Goal: Task Accomplishment & Management: Use online tool/utility

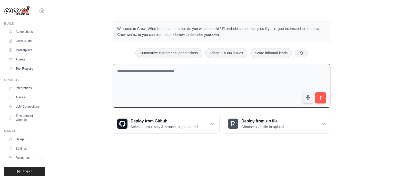
click at [210, 66] on textarea at bounding box center [222, 86] width 218 height 44
paste textarea "**********"
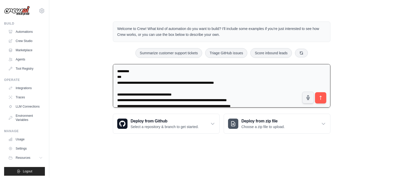
scroll to position [3719, 0]
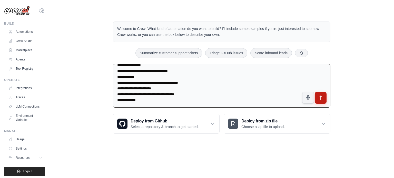
type textarea "**********"
click at [321, 98] on icon "submit" at bounding box center [320, 97] width 5 height 5
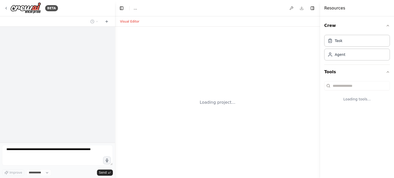
select select "****"
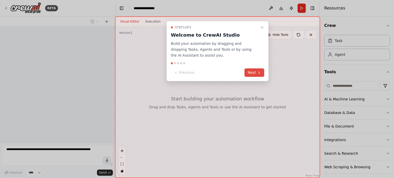
click at [254, 71] on button "Next" at bounding box center [254, 72] width 20 height 8
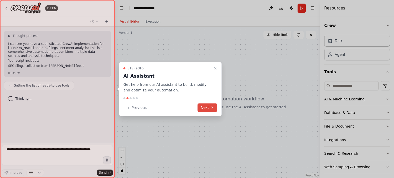
click at [206, 110] on button "Next" at bounding box center [208, 108] width 20 height 8
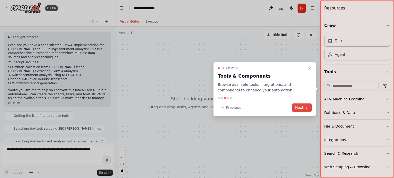
click at [301, 111] on button "Next" at bounding box center [302, 108] width 20 height 8
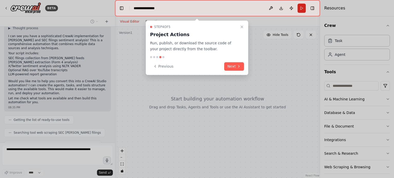
scroll to position [1339, 0]
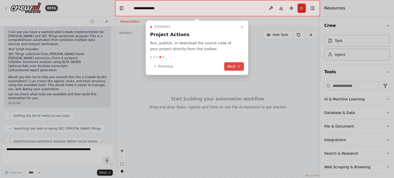
click at [231, 67] on button "Next" at bounding box center [234, 66] width 20 height 8
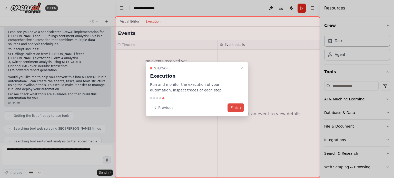
click at [241, 107] on button "Finish" at bounding box center [236, 108] width 16 height 8
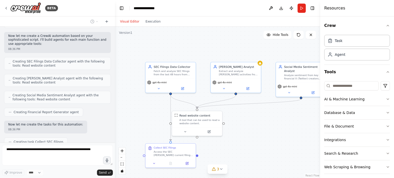
scroll to position [1470, 0]
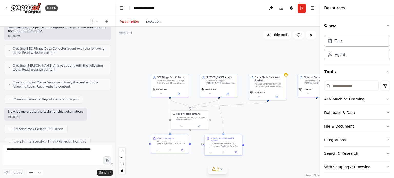
click at [222, 170] on icon at bounding box center [221, 169] width 4 height 4
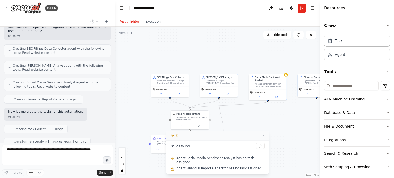
scroll to position [1483, 0]
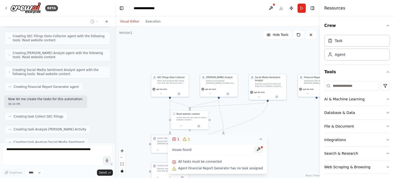
click at [254, 150] on button at bounding box center [258, 149] width 9 height 6
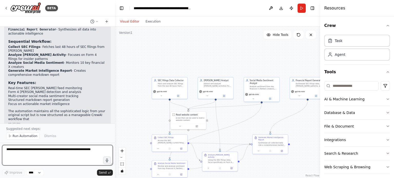
scroll to position [1723, 0]
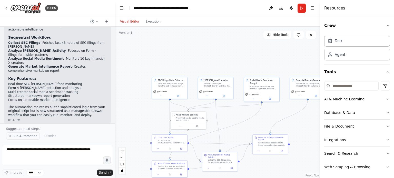
click at [15, 135] on span "Run Automation" at bounding box center [25, 136] width 25 height 4
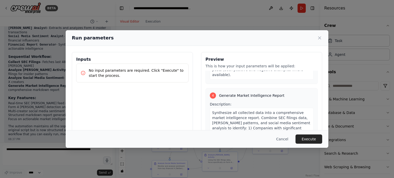
scroll to position [379, 0]
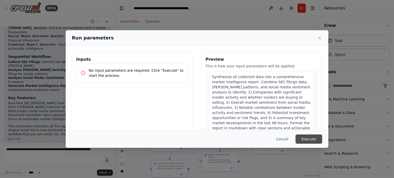
click at [307, 139] on button "Execute" at bounding box center [309, 139] width 27 height 9
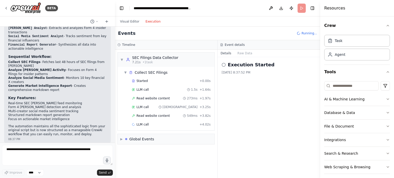
click at [149, 23] on button "Execution" at bounding box center [152, 21] width 21 height 6
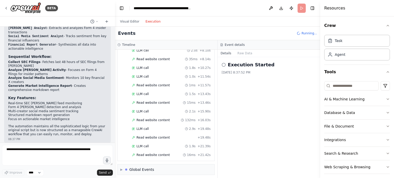
scroll to position [100, 0]
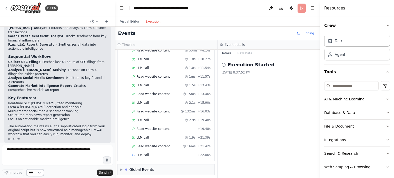
click at [39, 172] on select "****" at bounding box center [34, 173] width 17 height 7
click at [67, 170] on div "Improve **** Send" at bounding box center [57, 173] width 111 height 7
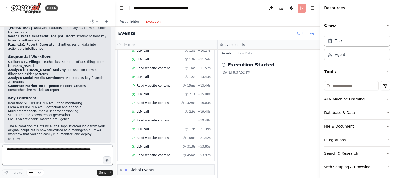
click at [66, 154] on textarea at bounding box center [57, 155] width 111 height 21
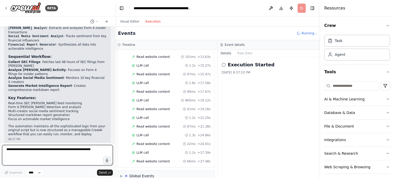
scroll to position [672, 0]
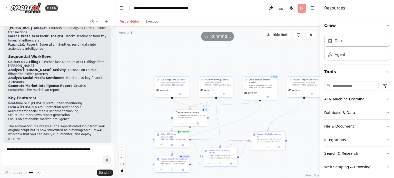
click at [128, 23] on button "Visual Editor" at bounding box center [129, 21] width 25 height 6
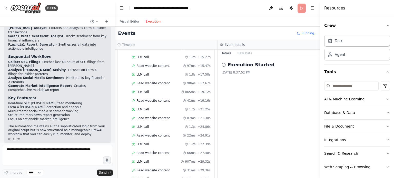
click at [152, 22] on button "Execution" at bounding box center [152, 21] width 21 height 6
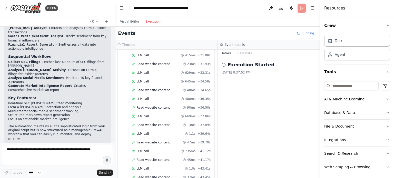
scroll to position [991, 0]
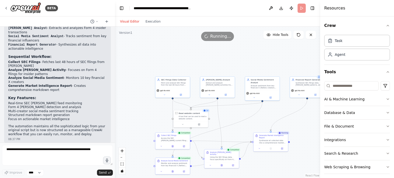
click at [124, 19] on button "Visual Editor" at bounding box center [129, 21] width 25 height 6
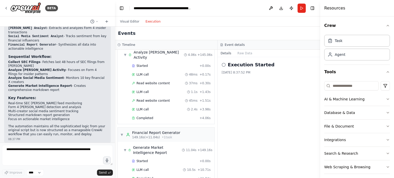
click at [149, 22] on button "Execution" at bounding box center [152, 21] width 21 height 6
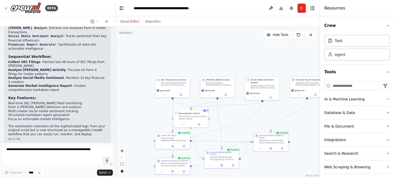
click at [130, 19] on button "Visual Editor" at bounding box center [129, 21] width 25 height 6
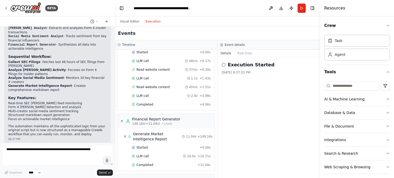
click at [149, 21] on button "Execution" at bounding box center [152, 21] width 21 height 6
click at [168, 175] on div "▶ Global Events" at bounding box center [166, 180] width 97 height 10
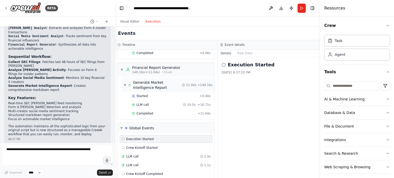
scroll to position [1059, 0]
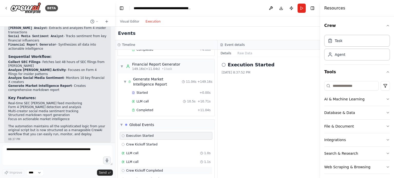
click at [124, 169] on icon at bounding box center [123, 170] width 3 height 3
click at [129, 178] on span "Execution Completed" at bounding box center [142, 180] width 33 height 4
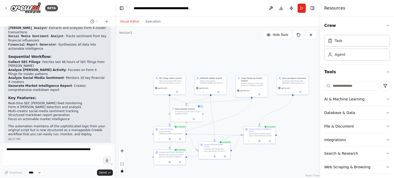
click at [132, 19] on button "Visual Editor" at bounding box center [129, 21] width 25 height 6
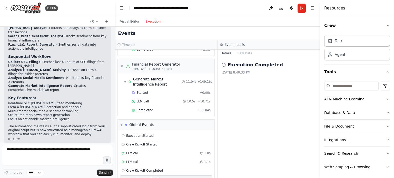
click at [146, 22] on button "Execution" at bounding box center [152, 21] width 21 height 6
click at [302, 7] on button "Run" at bounding box center [302, 8] width 8 height 9
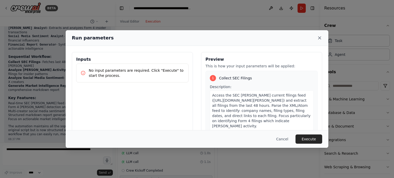
click at [320, 38] on icon at bounding box center [319, 38] width 3 height 3
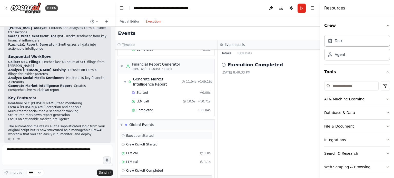
click at [123, 134] on icon at bounding box center [123, 135] width 3 height 3
click at [129, 178] on span "Execution Completed" at bounding box center [142, 180] width 33 height 4
click at [238, 55] on button "Raw Data" at bounding box center [244, 53] width 21 height 7
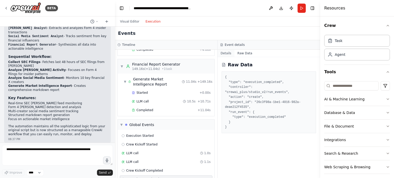
click at [220, 54] on button "Details" at bounding box center [226, 53] width 17 height 7
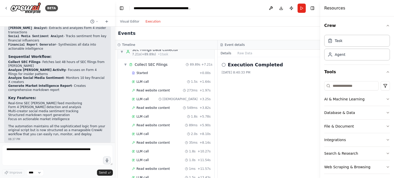
scroll to position [0, 0]
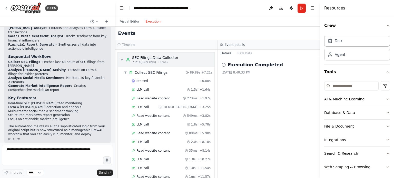
click at [121, 56] on div "▼ SEC Filings Data Collector 7.21s (+89.89s) • 1 task" at bounding box center [149, 59] width 58 height 9
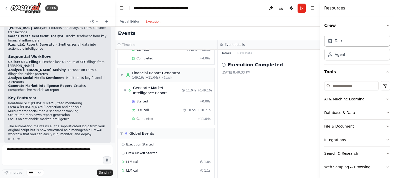
scroll to position [600, 0]
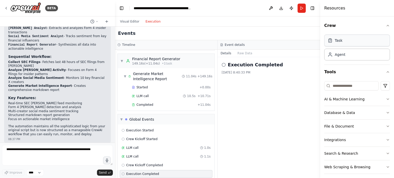
click at [335, 41] on div "Task" at bounding box center [339, 40] width 8 height 5
click at [343, 55] on div "Agent" at bounding box center [340, 54] width 11 height 5
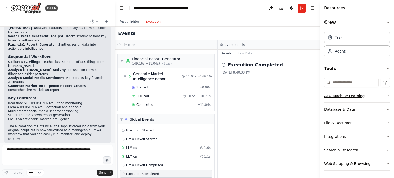
click at [386, 95] on icon "button" at bounding box center [388, 96] width 4 height 4
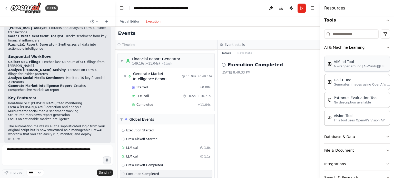
scroll to position [53, 0]
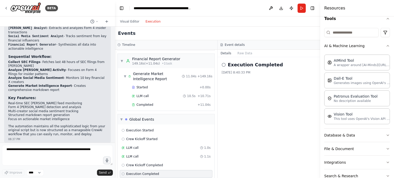
click at [227, 46] on h3 "Event details" at bounding box center [235, 45] width 20 height 4
click at [300, 9] on button "Run" at bounding box center [302, 8] width 8 height 9
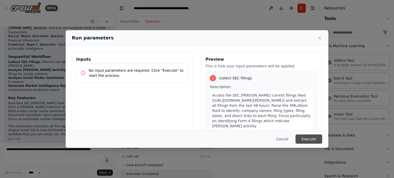
click at [308, 138] on button "Execute" at bounding box center [309, 139] width 27 height 9
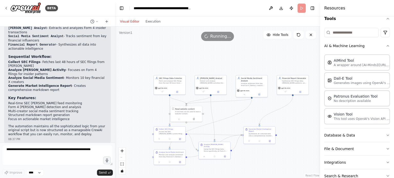
click at [127, 20] on button "Visual Editor" at bounding box center [129, 21] width 25 height 6
click at [151, 21] on button "Execution" at bounding box center [152, 21] width 21 height 6
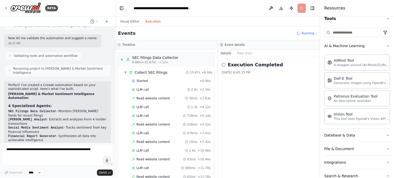
scroll to position [1704, 0]
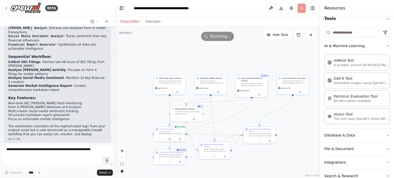
click at [129, 20] on button "Visual Editor" at bounding box center [129, 21] width 25 height 6
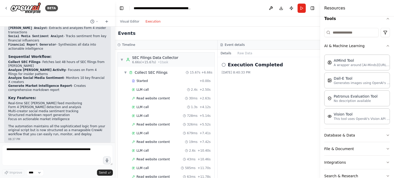
click at [154, 22] on button "Execution" at bounding box center [152, 21] width 21 height 6
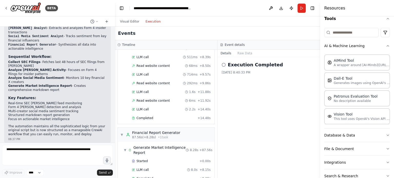
scroll to position [827, 0]
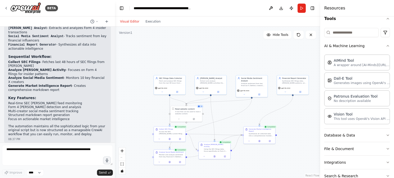
click at [130, 21] on button "Visual Editor" at bounding box center [129, 21] width 25 height 6
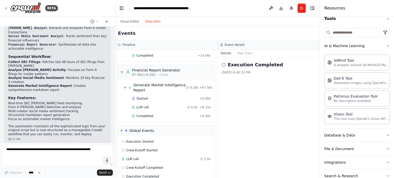
click at [151, 22] on button "Execution" at bounding box center [152, 21] width 21 height 6
click at [280, 7] on button "Download" at bounding box center [281, 8] width 8 height 9
click at [173, 73] on div "87.56s (+8.28s) • 1 task" at bounding box center [156, 75] width 48 height 4
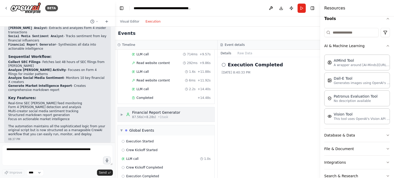
click at [123, 113] on span "▶" at bounding box center [121, 115] width 3 height 4
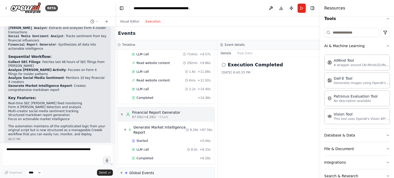
scroll to position [827, 0]
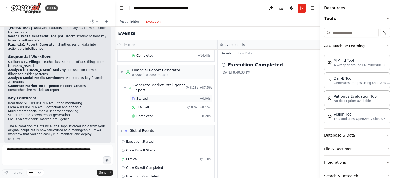
click at [140, 97] on span "Started" at bounding box center [141, 99] width 11 height 4
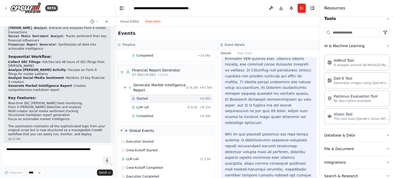
scroll to position [47, 0]
click at [174, 105] on div "LLM call 8.0s + 8.15s" at bounding box center [171, 107] width 79 height 4
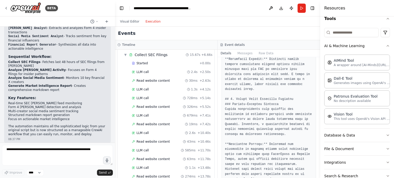
scroll to position [0, 0]
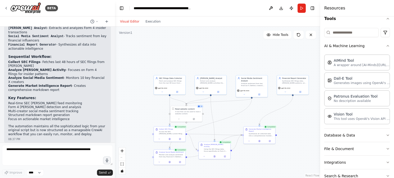
click at [130, 23] on button "Visual Editor" at bounding box center [129, 21] width 25 height 6
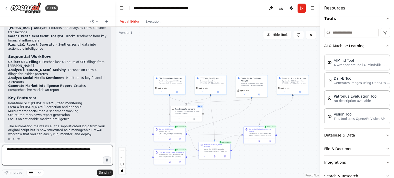
click at [54, 154] on textarea at bounding box center [57, 155] width 111 height 21
type textarea "**********"
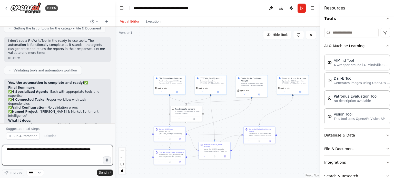
scroll to position [2002, 0]
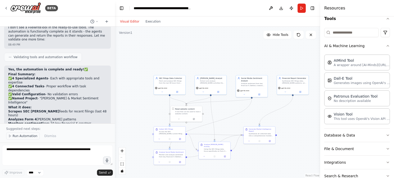
click at [17, 135] on span "Run Automation" at bounding box center [25, 136] width 25 height 4
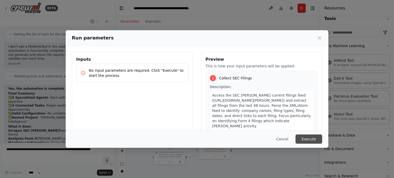
click at [310, 138] on button "Execute" at bounding box center [309, 139] width 27 height 9
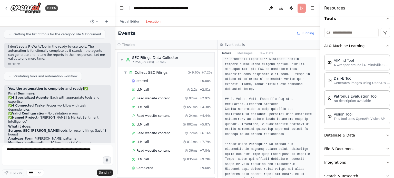
click at [150, 21] on button "Execution" at bounding box center [152, 21] width 21 height 6
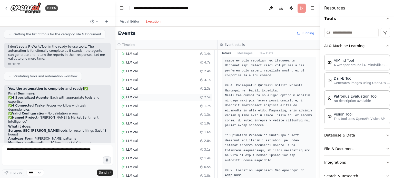
scroll to position [1460, 0]
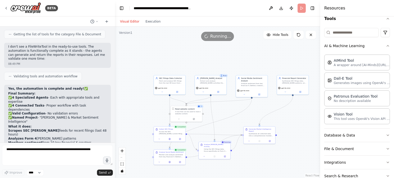
click at [131, 23] on button "Visual Editor" at bounding box center [129, 21] width 25 height 6
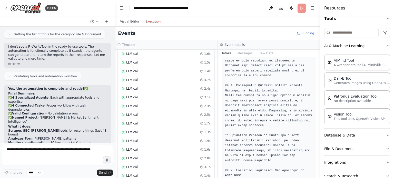
click at [146, 20] on button "Execution" at bounding box center [152, 21] width 21 height 6
click at [129, 20] on button "Visual Editor" at bounding box center [129, 21] width 25 height 6
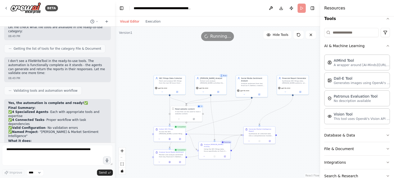
scroll to position [1968, 0]
click at [57, 110] on p "✅ 4 Specialized Agents - Each with appropriate tools and expertise ✅ 4 Connecte…" at bounding box center [57, 124] width 99 height 28
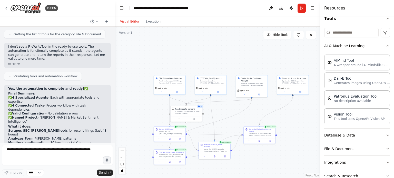
scroll to position [1982, 0]
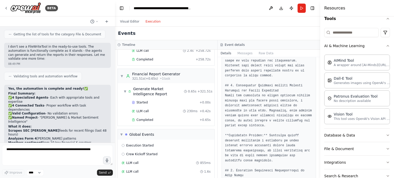
click at [149, 21] on button "Execution" at bounding box center [152, 21] width 21 height 6
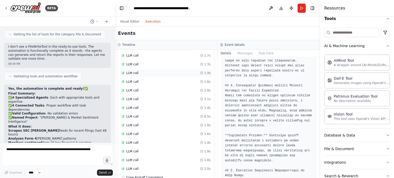
scroll to position [1645, 0]
click at [131, 19] on button "Visual Editor" at bounding box center [129, 21] width 25 height 6
